Goal: Task Accomplishment & Management: Manage account settings

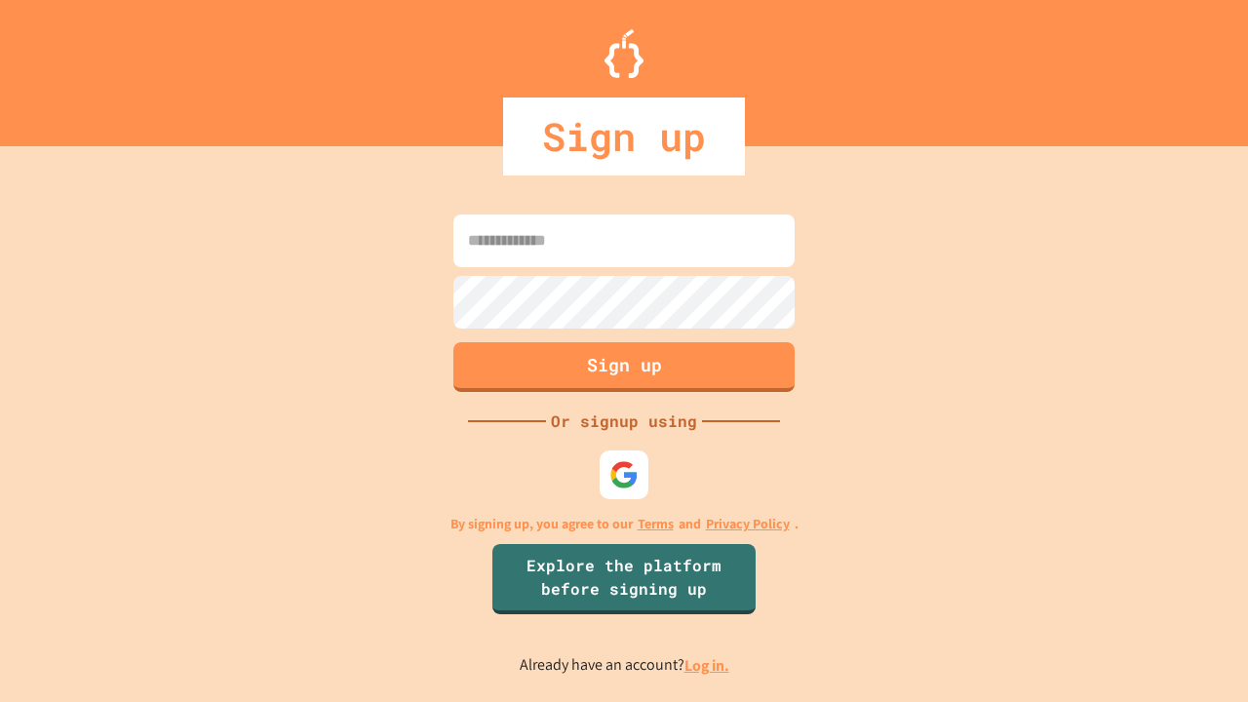
click at [708, 665] on link "Log in." at bounding box center [707, 665] width 45 height 20
